Goal: Information Seeking & Learning: Learn about a topic

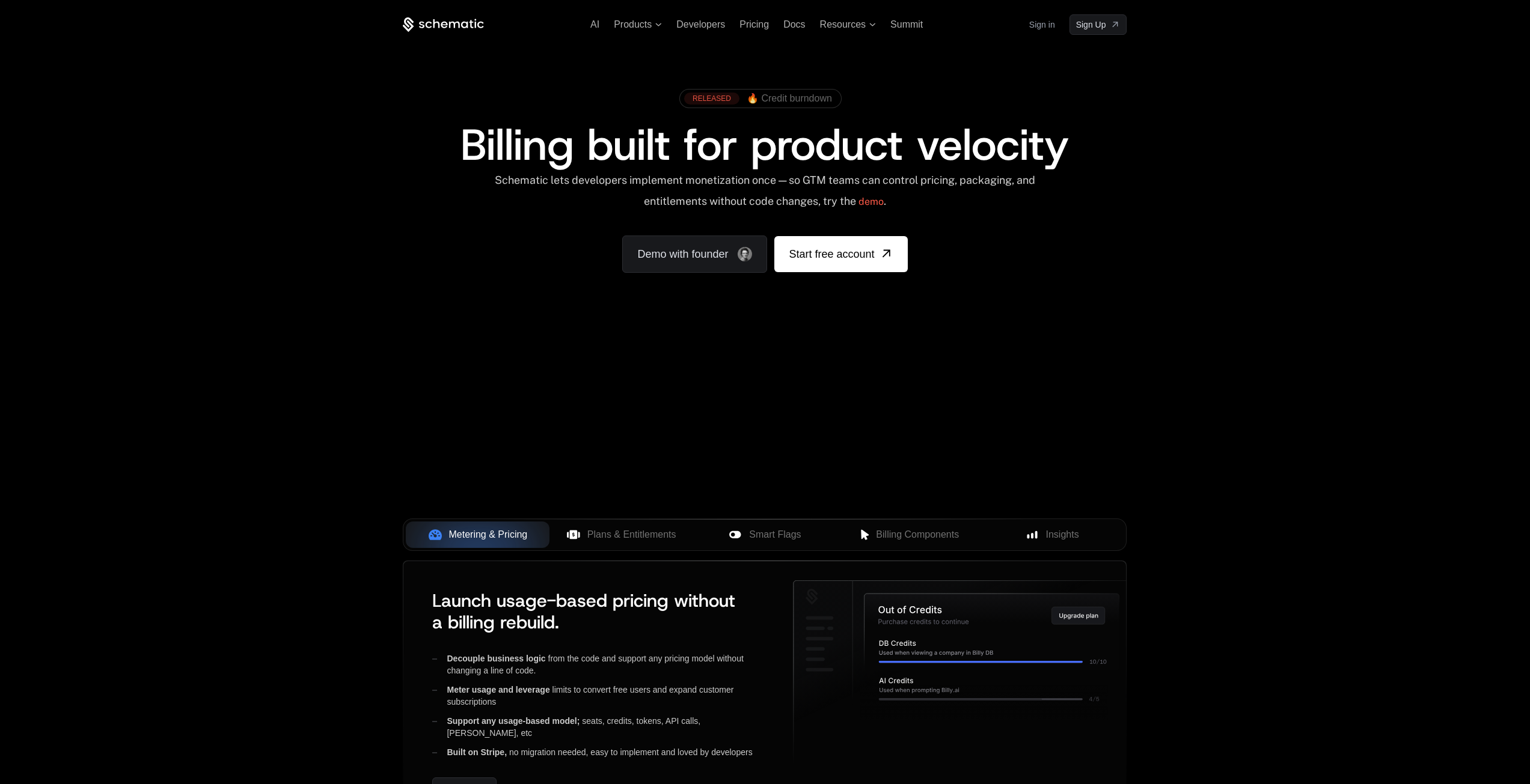
click at [779, 99] on span "🔥 Credit burndown" at bounding box center [789, 98] width 85 height 11
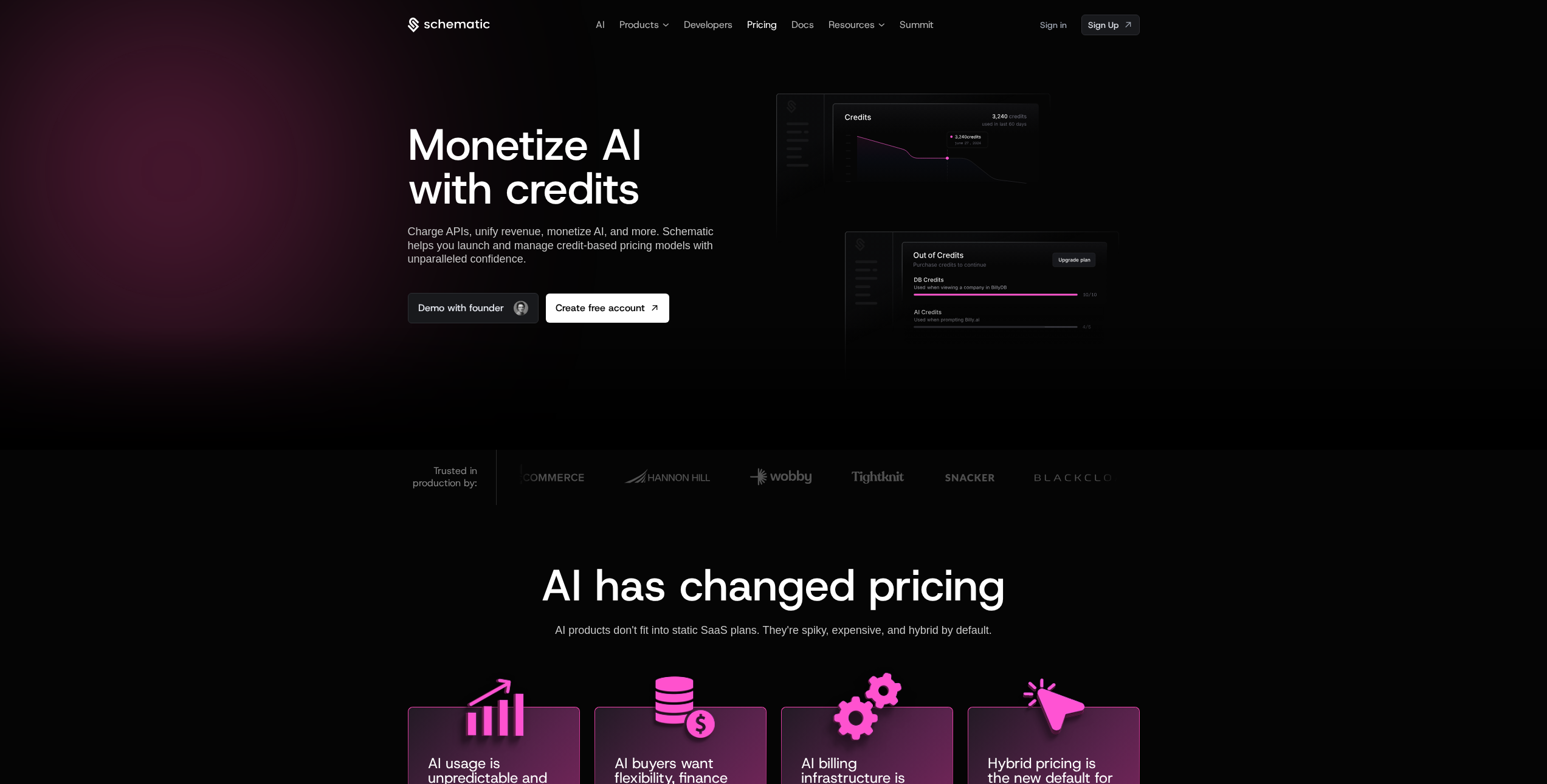
click at [754, 22] on span "Pricing" at bounding box center [761, 24] width 30 height 12
